Goal: Navigation & Orientation: Find specific page/section

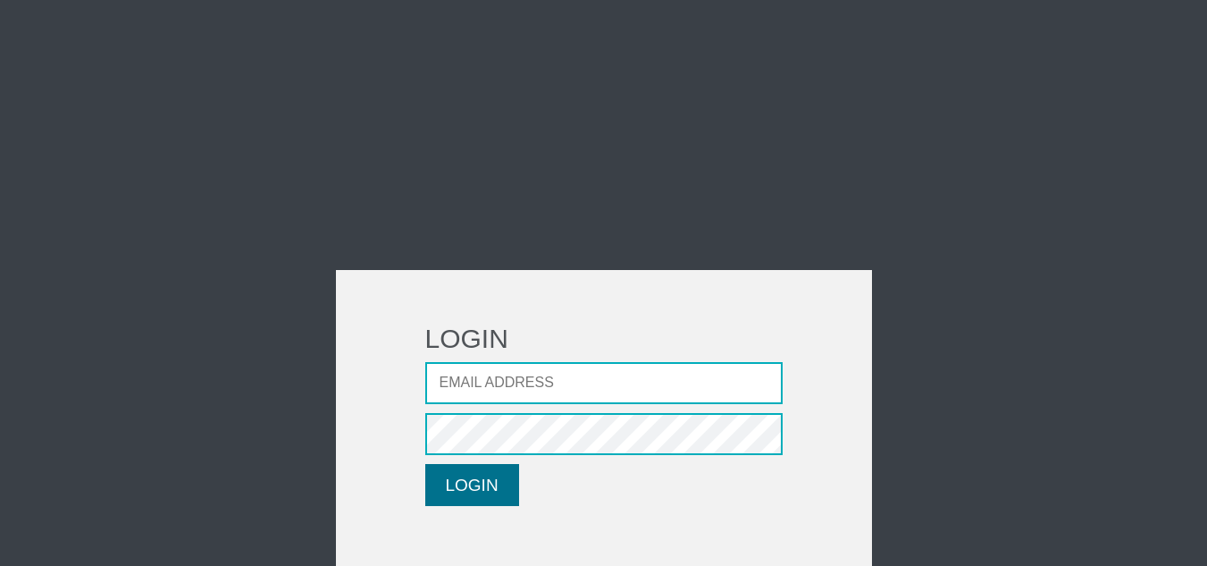
scroll to position [35, 0]
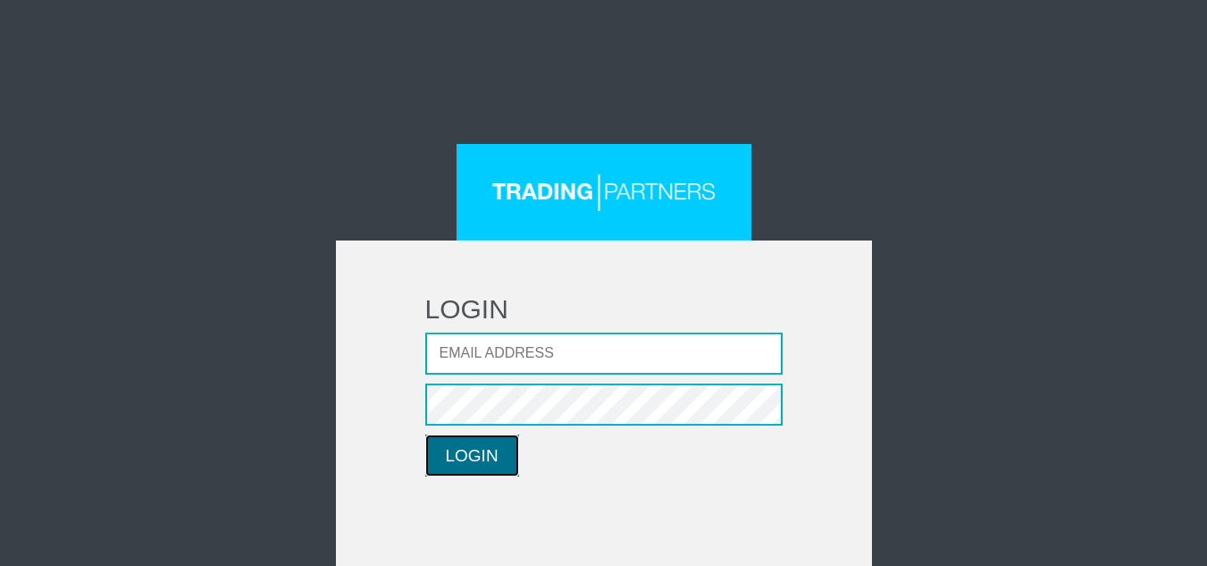
click at [461, 440] on button "LOGIN" at bounding box center [472, 455] width 94 height 42
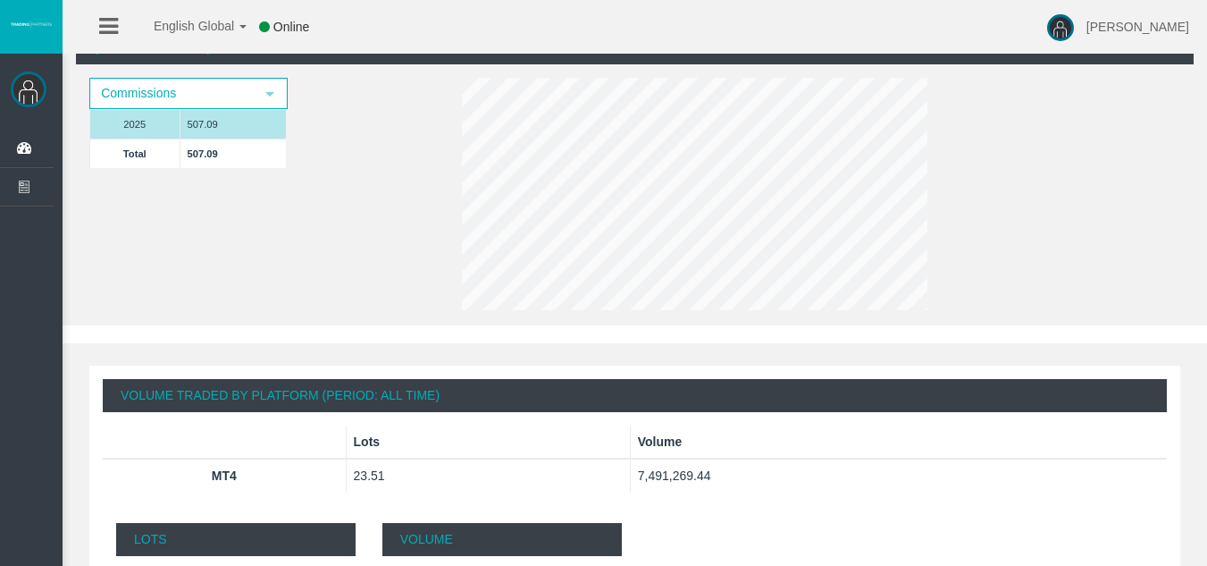
scroll to position [357, 0]
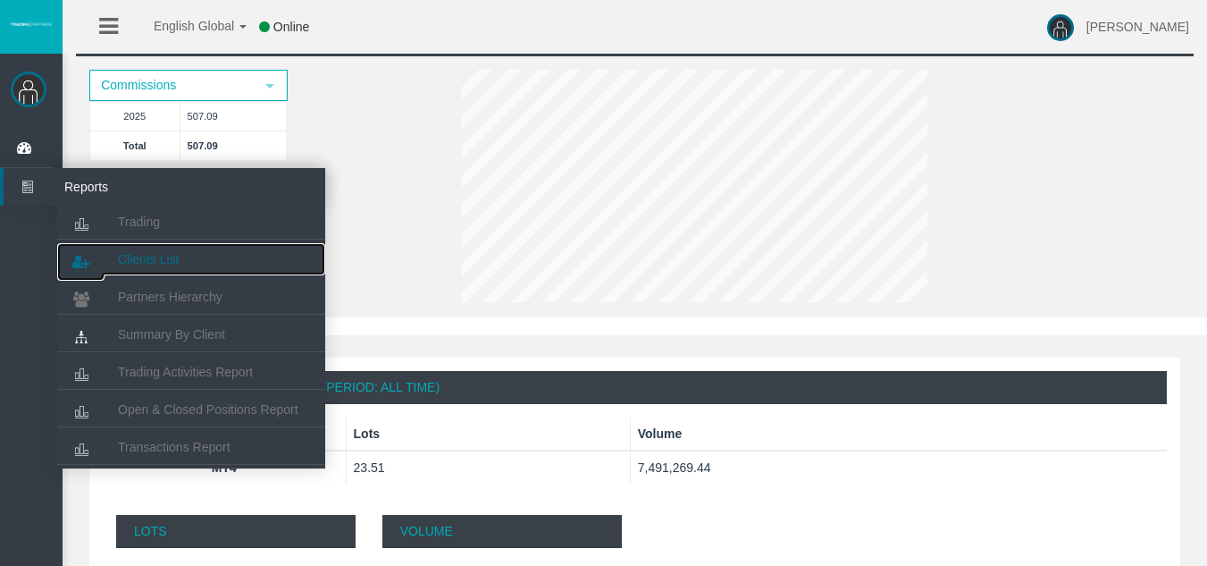
click at [124, 253] on span "Clients List" at bounding box center [148, 259] width 61 height 14
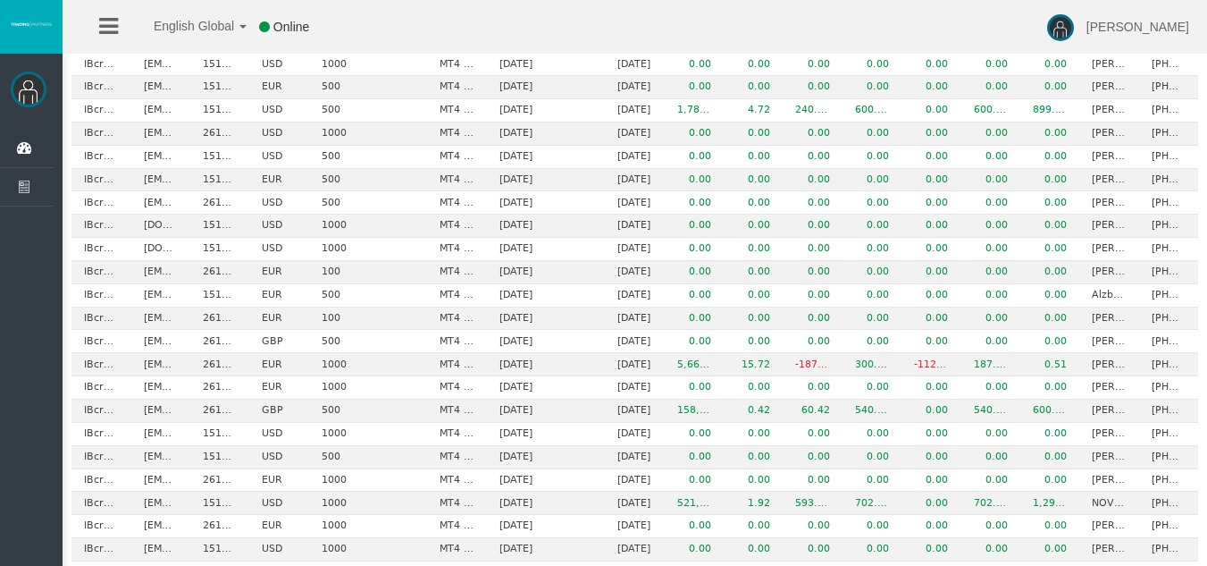
scroll to position [357, 0]
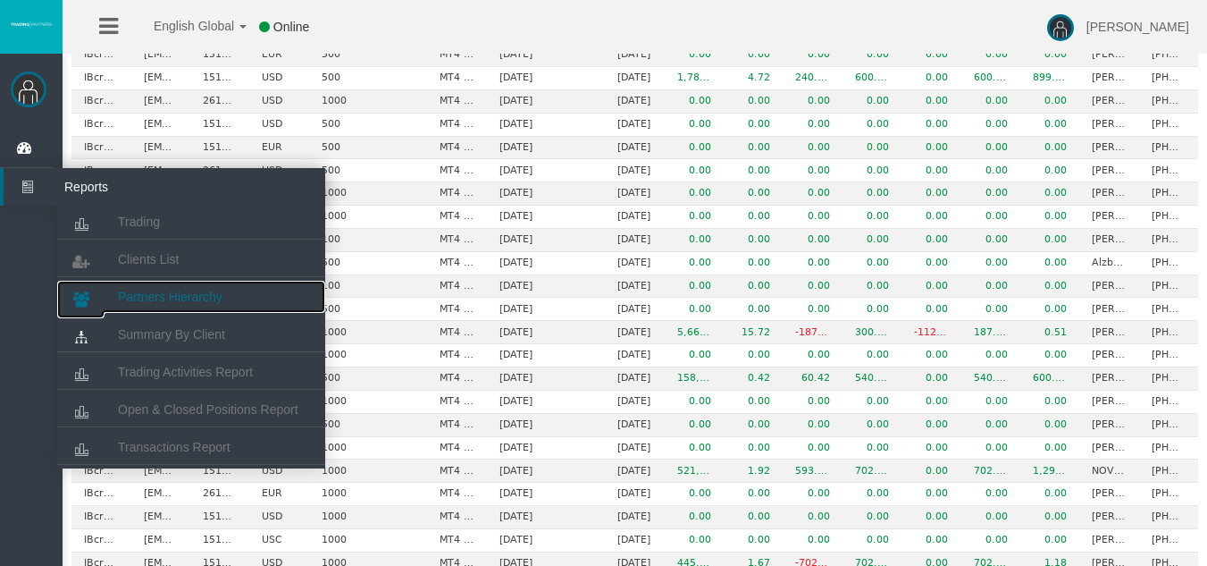
click at [184, 288] on link "Partners Hierarchy" at bounding box center [191, 297] width 268 height 32
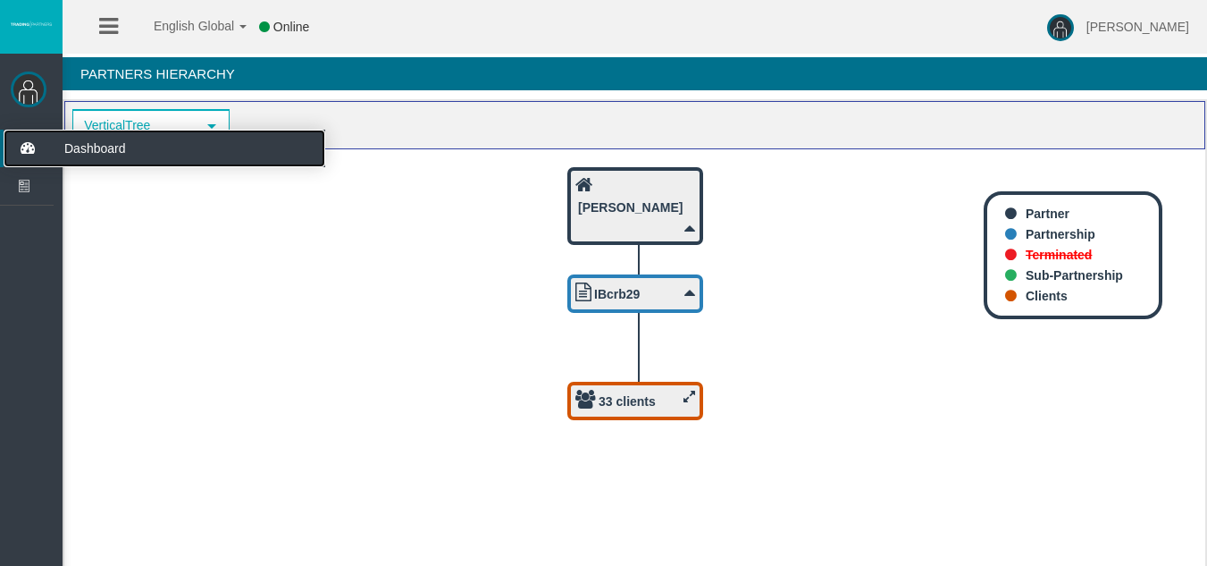
click at [24, 152] on icon at bounding box center [27, 149] width 47 height 38
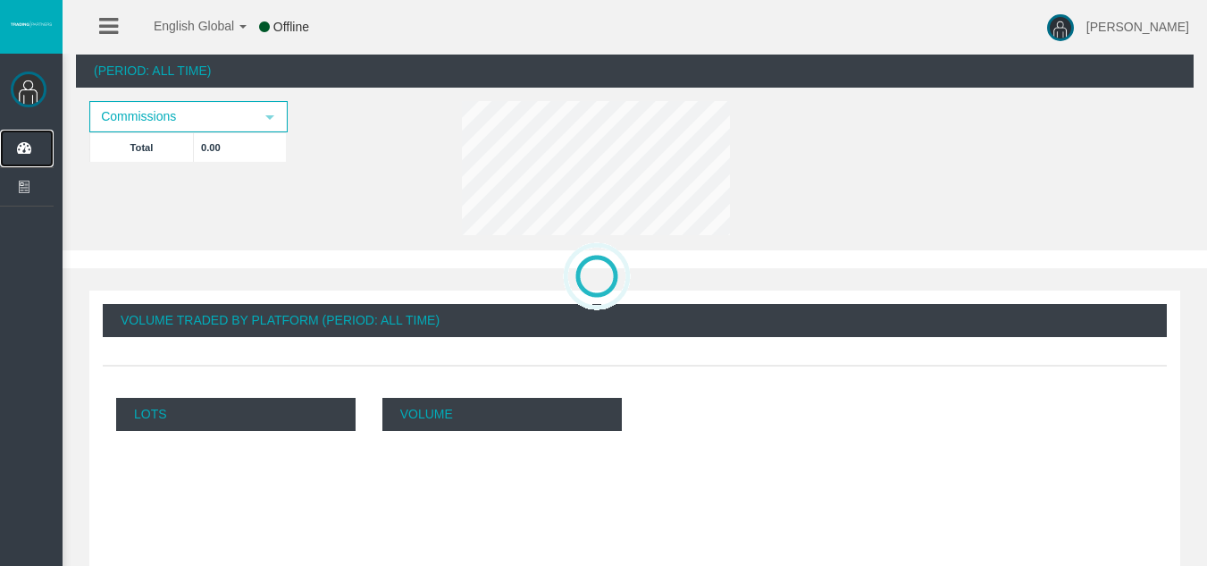
scroll to position [357, 0]
